Goal: Book appointment/travel/reservation

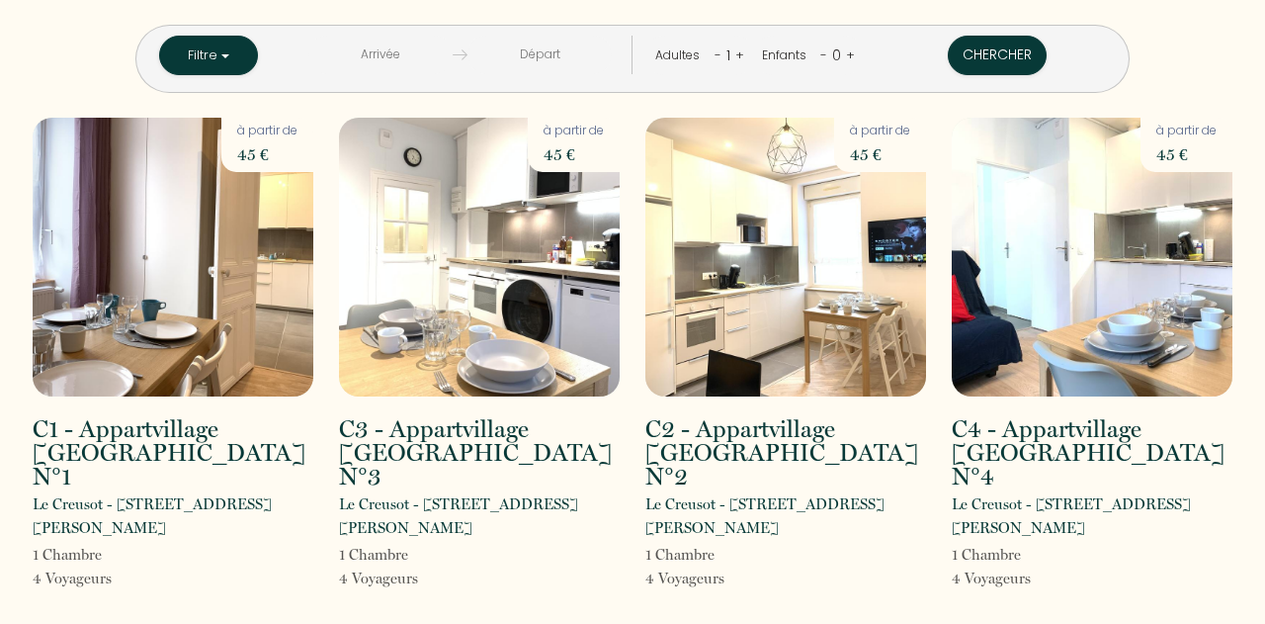
click at [438, 52] on input "text" at bounding box center [380, 55] width 144 height 39
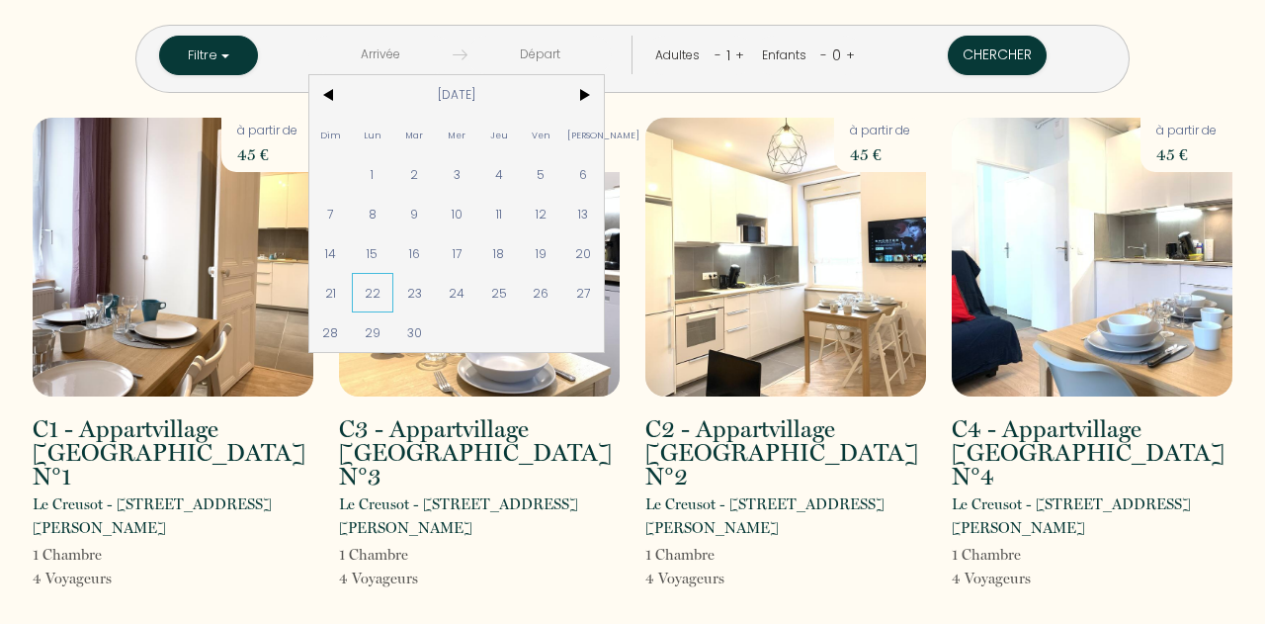
click at [394, 292] on span "22" at bounding box center [373, 293] width 43 height 40
type input "Lun [DATE]"
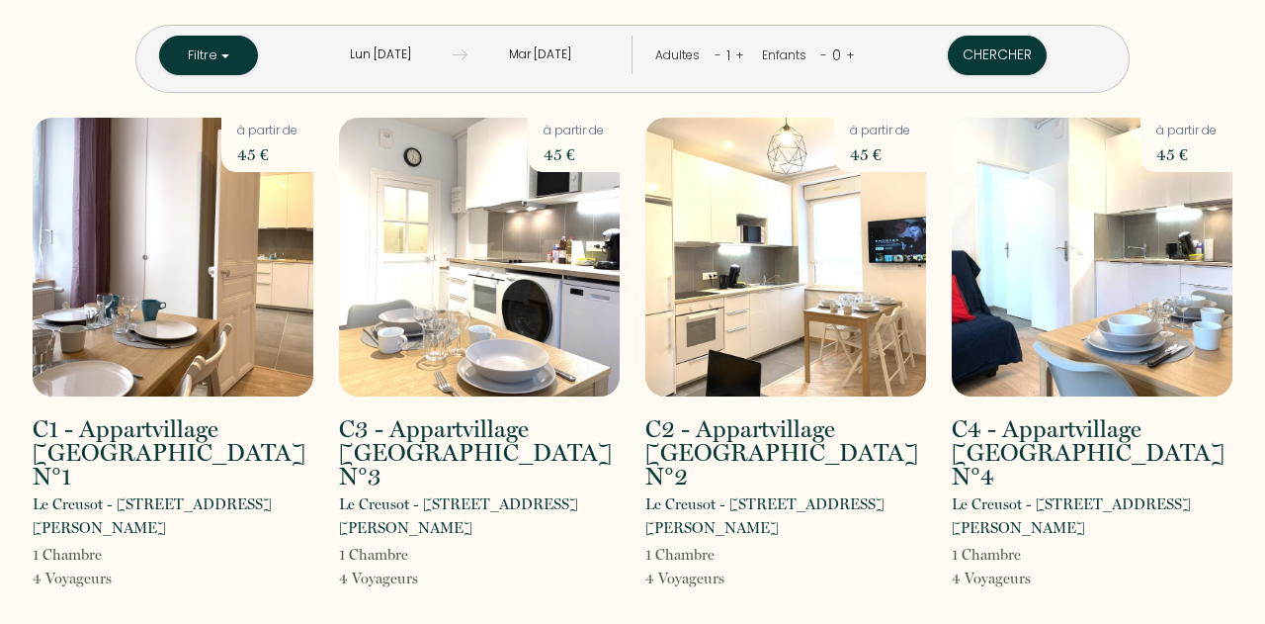
click at [550, 48] on input "Mar [DATE]" at bounding box center [540, 55] width 144 height 39
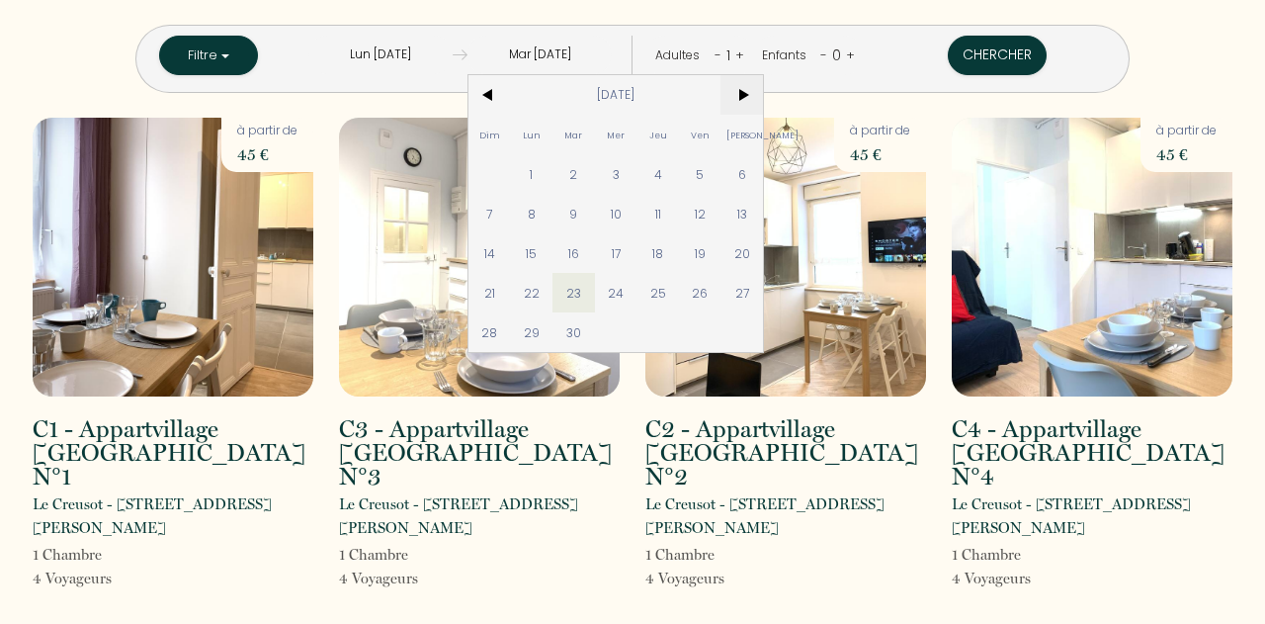
click at [763, 91] on span ">" at bounding box center [742, 95] width 43 height 40
click at [720, 174] on span "3" at bounding box center [700, 174] width 43 height 40
type input "Ven [DATE]"
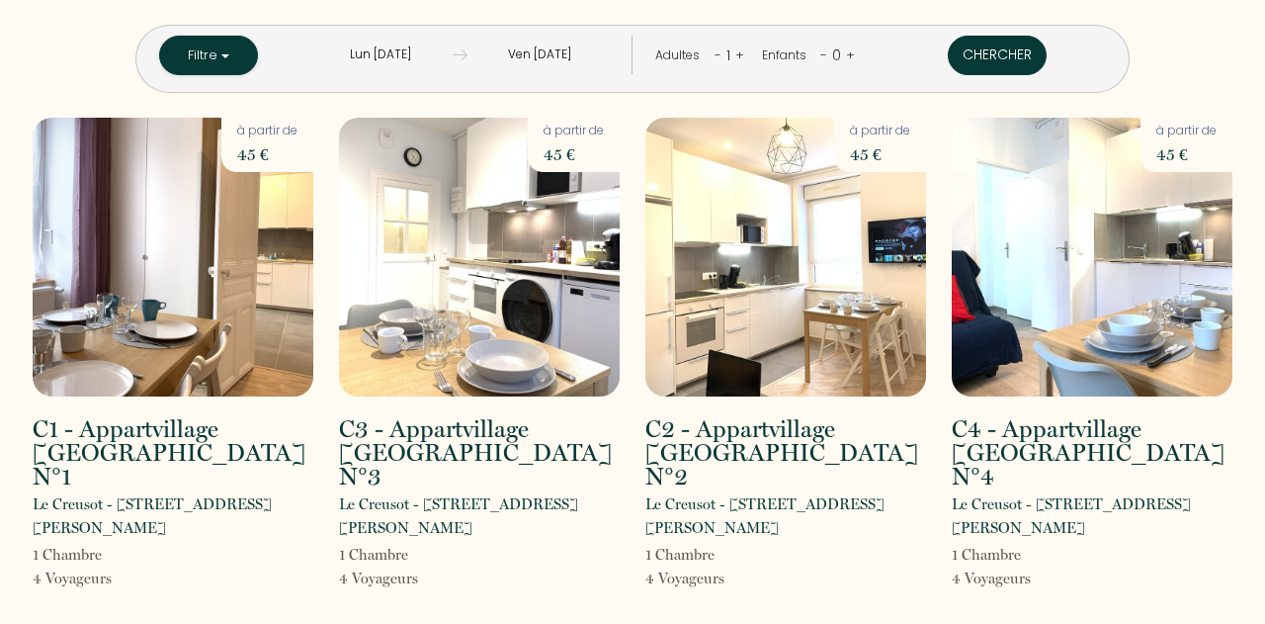
click at [948, 54] on button "Chercher" at bounding box center [997, 56] width 99 height 40
